Goal: Obtain resource: Obtain resource

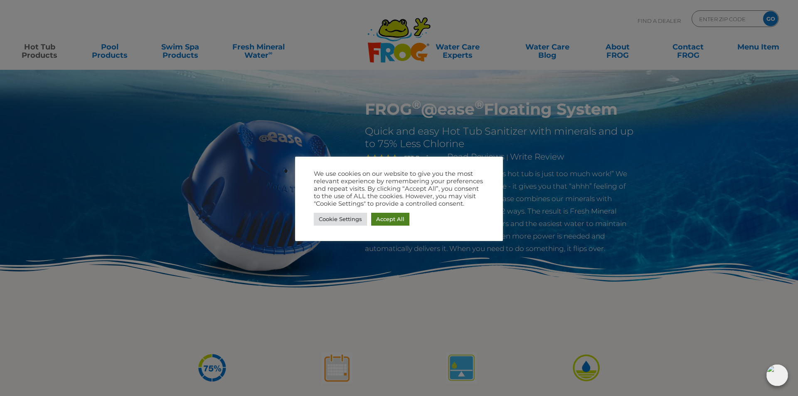
click at [406, 221] on link "Accept All" at bounding box center [390, 219] width 38 height 13
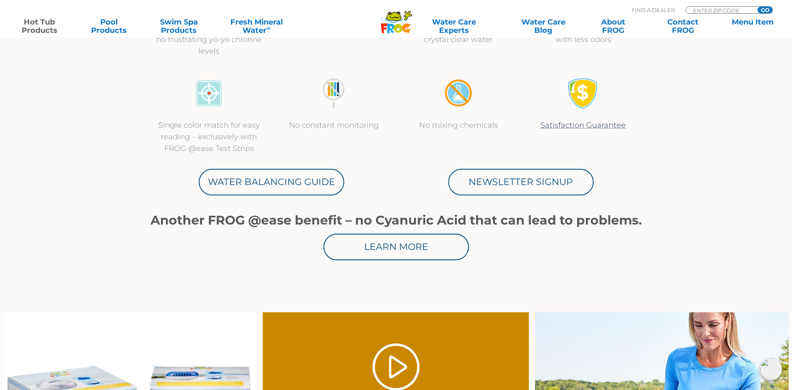
scroll to position [374, 0]
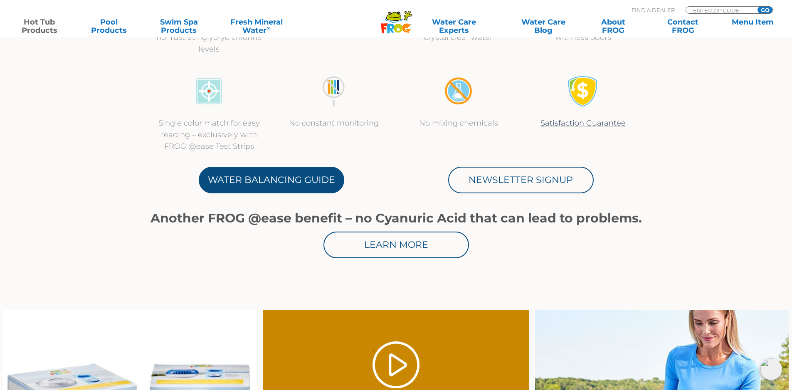
click at [291, 184] on link "Water Balancing Guide" at bounding box center [272, 180] width 146 height 27
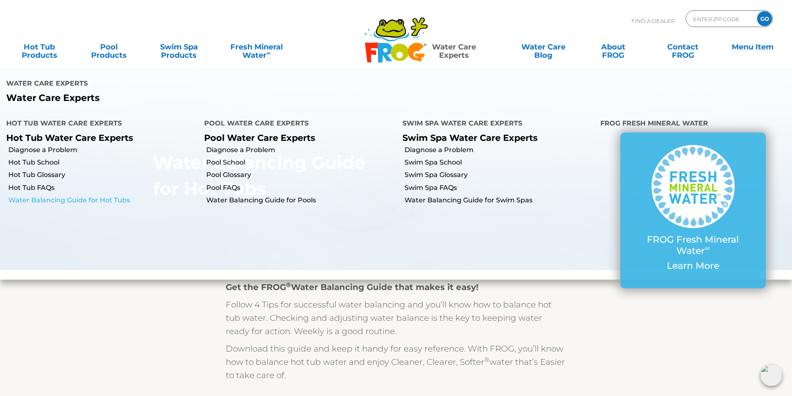
click at [85, 196] on link "Water Balancing Guide for Hot Tubs" at bounding box center [103, 200] width 190 height 9
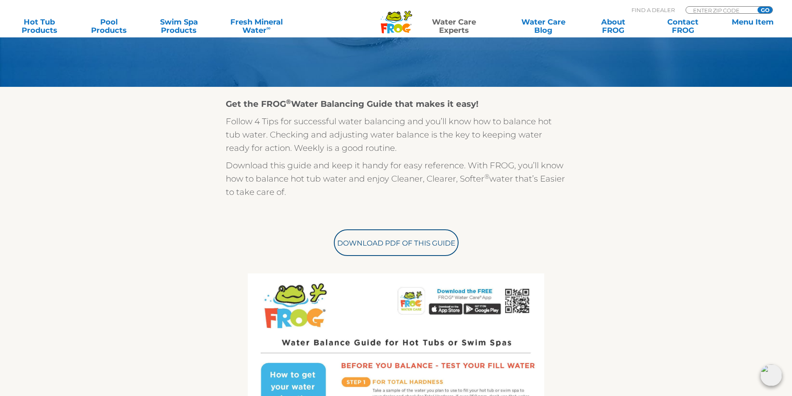
scroll to position [83, 0]
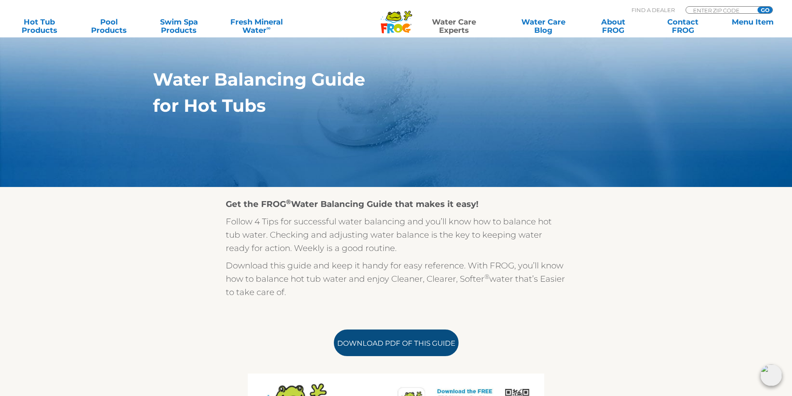
click at [393, 343] on link "Download PDF of this Guide" at bounding box center [396, 343] width 125 height 27
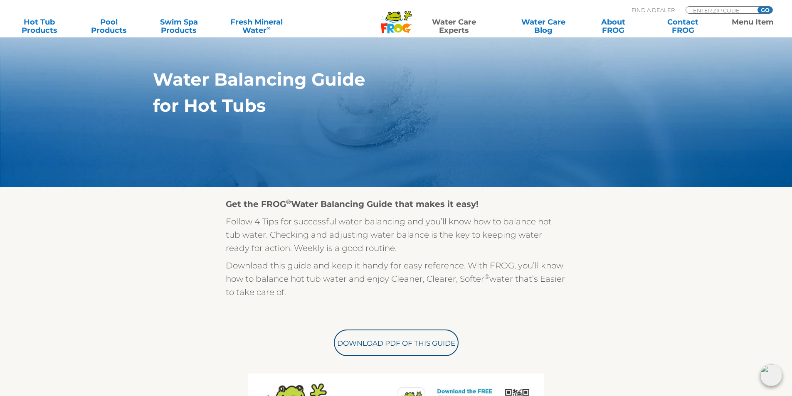
click at [750, 21] on link "Menu Item" at bounding box center [753, 26] width 62 height 17
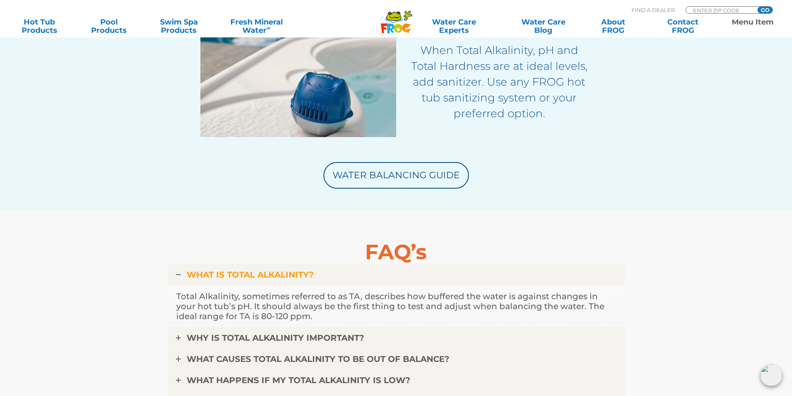
scroll to position [1913, 0]
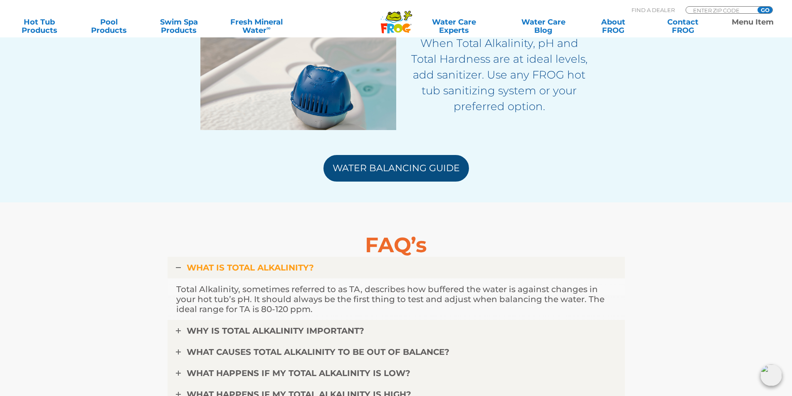
click at [401, 174] on link "Water Balancing Guide" at bounding box center [396, 168] width 146 height 27
